Goal: Task Accomplishment & Management: Complete application form

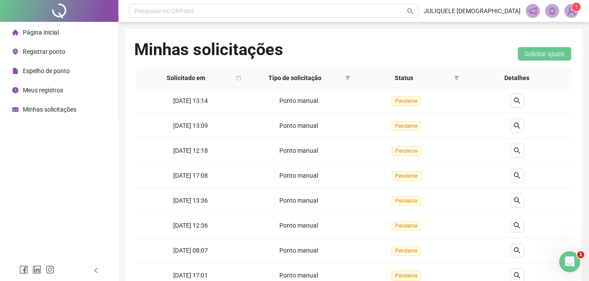
click at [69, 104] on div "Minhas solicitações" at bounding box center [44, 110] width 64 height 18
click at [45, 53] on span "Registrar ponto" at bounding box center [44, 51] width 43 height 7
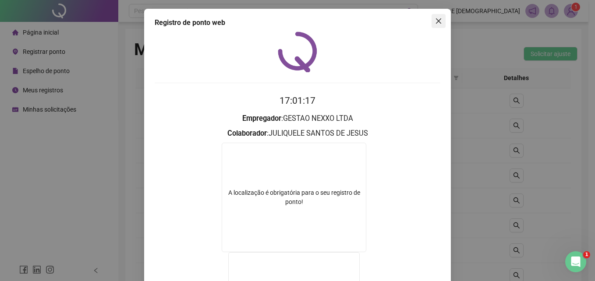
click at [436, 19] on icon "close" at bounding box center [438, 20] width 5 height 5
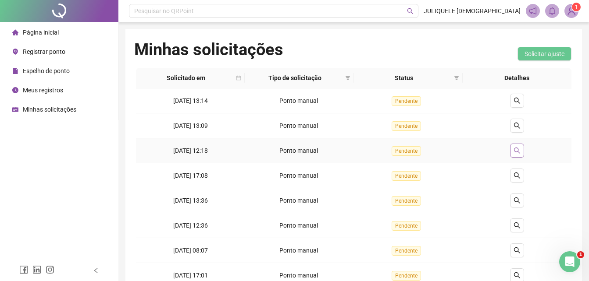
click at [515, 149] on icon "search" at bounding box center [516, 150] width 7 height 7
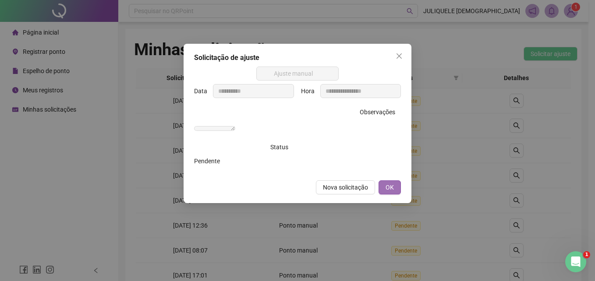
click at [387, 192] on span "OK" at bounding box center [390, 188] width 8 height 10
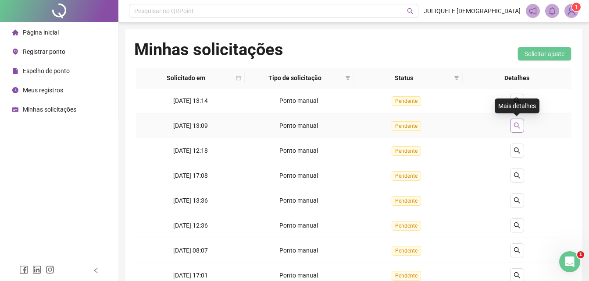
click at [510, 127] on button "button" at bounding box center [517, 126] width 14 height 14
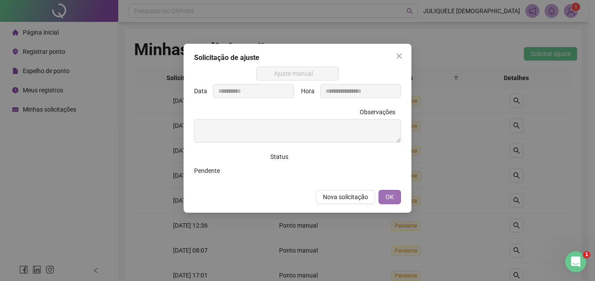
click at [392, 200] on span "OK" at bounding box center [390, 197] width 8 height 10
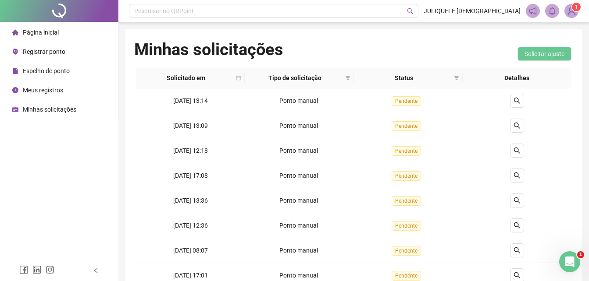
click at [34, 50] on span "Registrar ponto" at bounding box center [44, 51] width 43 height 7
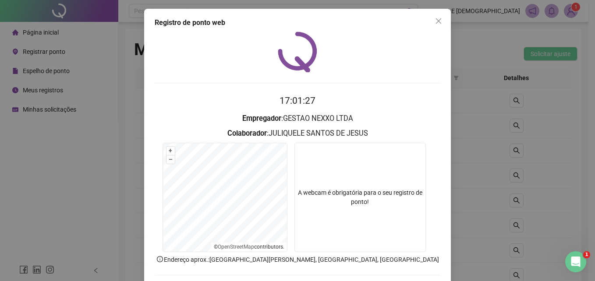
scroll to position [42, 0]
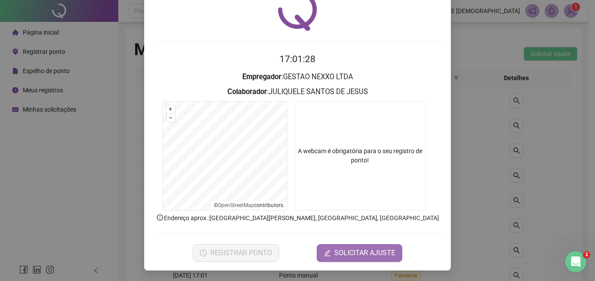
click at [371, 256] on span "SOLICITAR AJUSTE" at bounding box center [364, 253] width 61 height 11
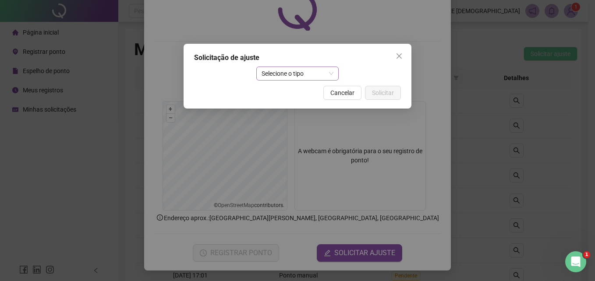
click at [293, 75] on span "Selecione o tipo" at bounding box center [298, 73] width 72 height 13
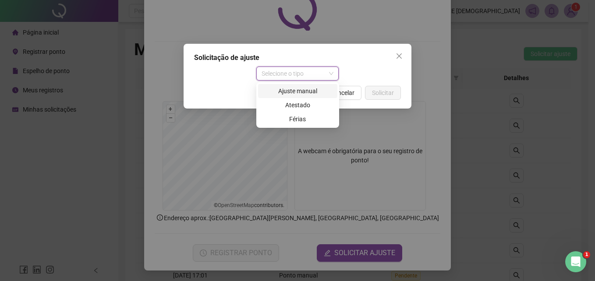
click at [295, 93] on div "Ajuste manual" at bounding box center [297, 91] width 69 height 10
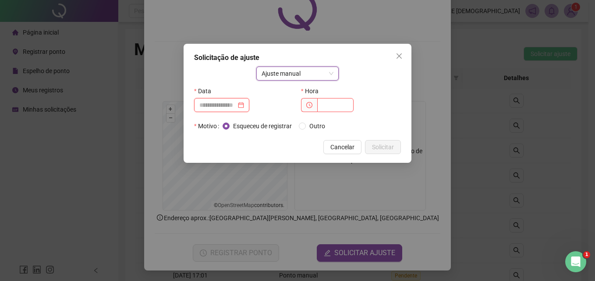
click at [221, 105] on input at bounding box center [217, 105] width 37 height 10
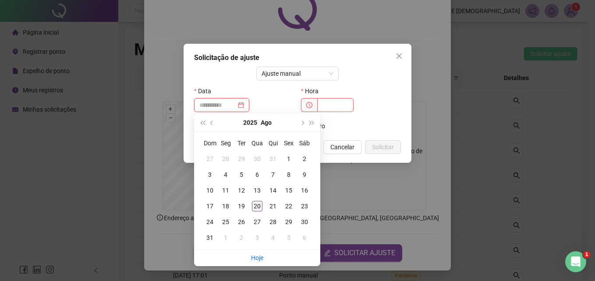
type input "**********"
click at [258, 207] on div "20" at bounding box center [257, 206] width 11 height 11
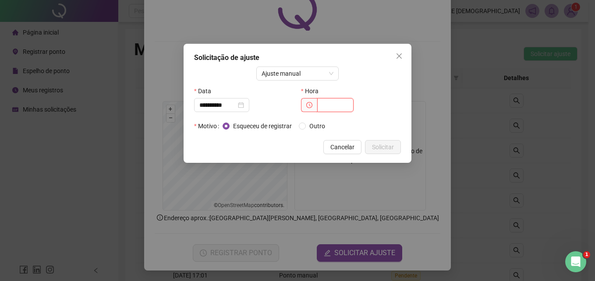
click at [343, 106] on input "text" at bounding box center [335, 105] width 36 height 14
type input "*****"
click at [318, 124] on span "Outro" at bounding box center [317, 126] width 23 height 10
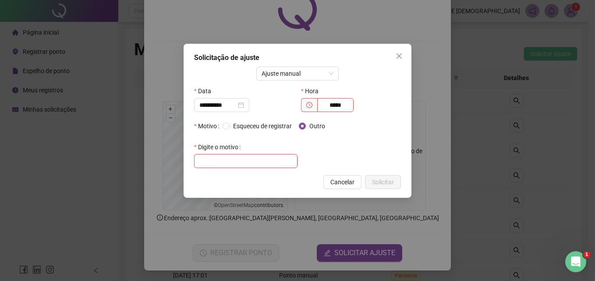
click at [255, 159] on input "text" at bounding box center [245, 161] width 103 height 14
type input "**********"
click at [388, 185] on span "Solicitar" at bounding box center [383, 182] width 22 height 10
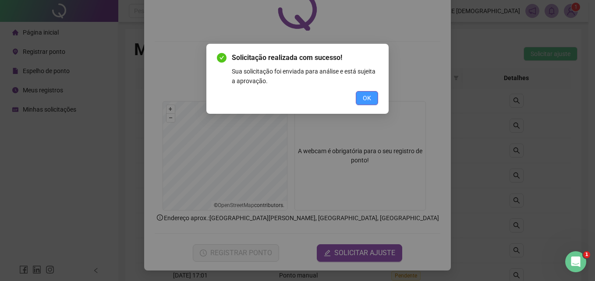
click at [370, 101] on span "OK" at bounding box center [367, 98] width 8 height 10
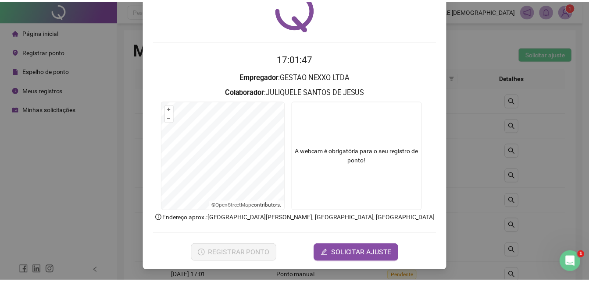
scroll to position [0, 0]
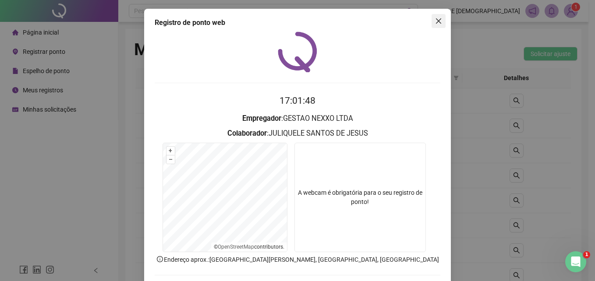
click at [437, 17] on button "Close" at bounding box center [439, 21] width 14 height 14
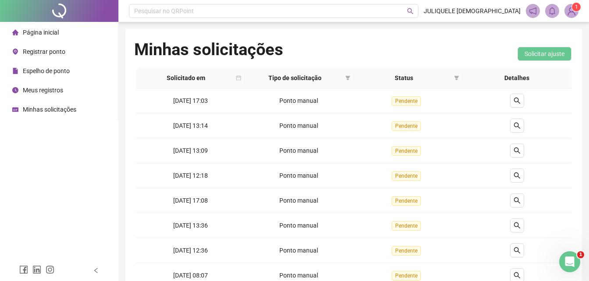
click at [575, 9] on span "1" at bounding box center [576, 7] width 3 height 6
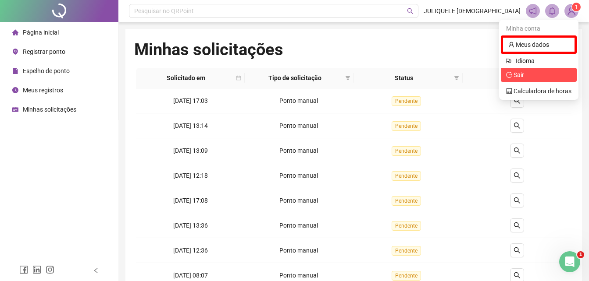
click at [519, 76] on span "Sair" at bounding box center [518, 74] width 11 height 7
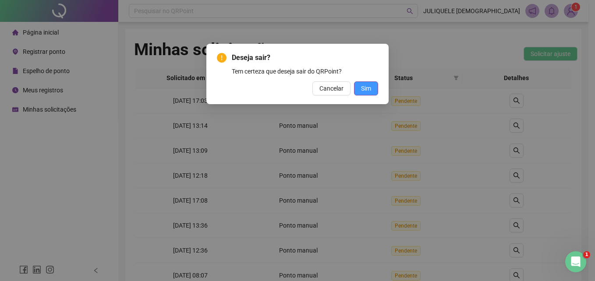
click at [361, 84] on span "Sim" at bounding box center [366, 89] width 10 height 10
